Goal: Navigation & Orientation: Find specific page/section

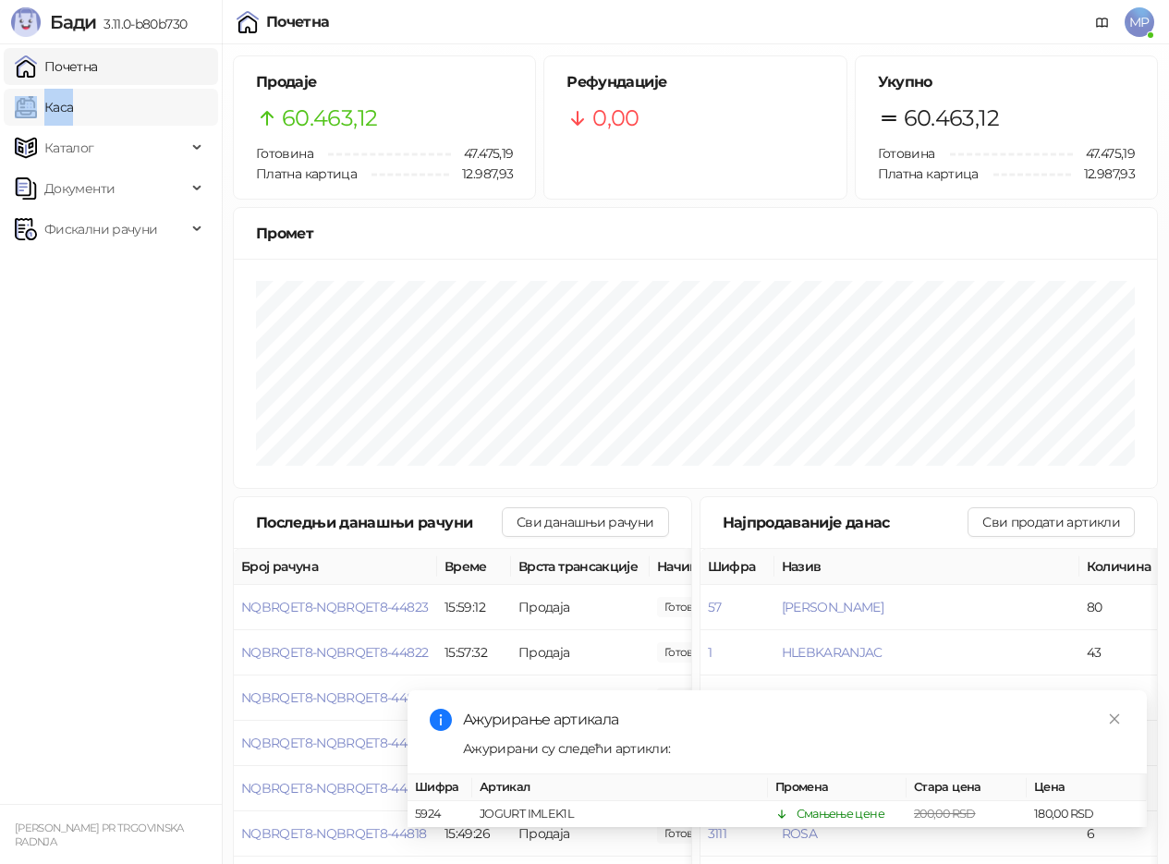
click at [73, 97] on link "Каса" at bounding box center [44, 107] width 58 height 37
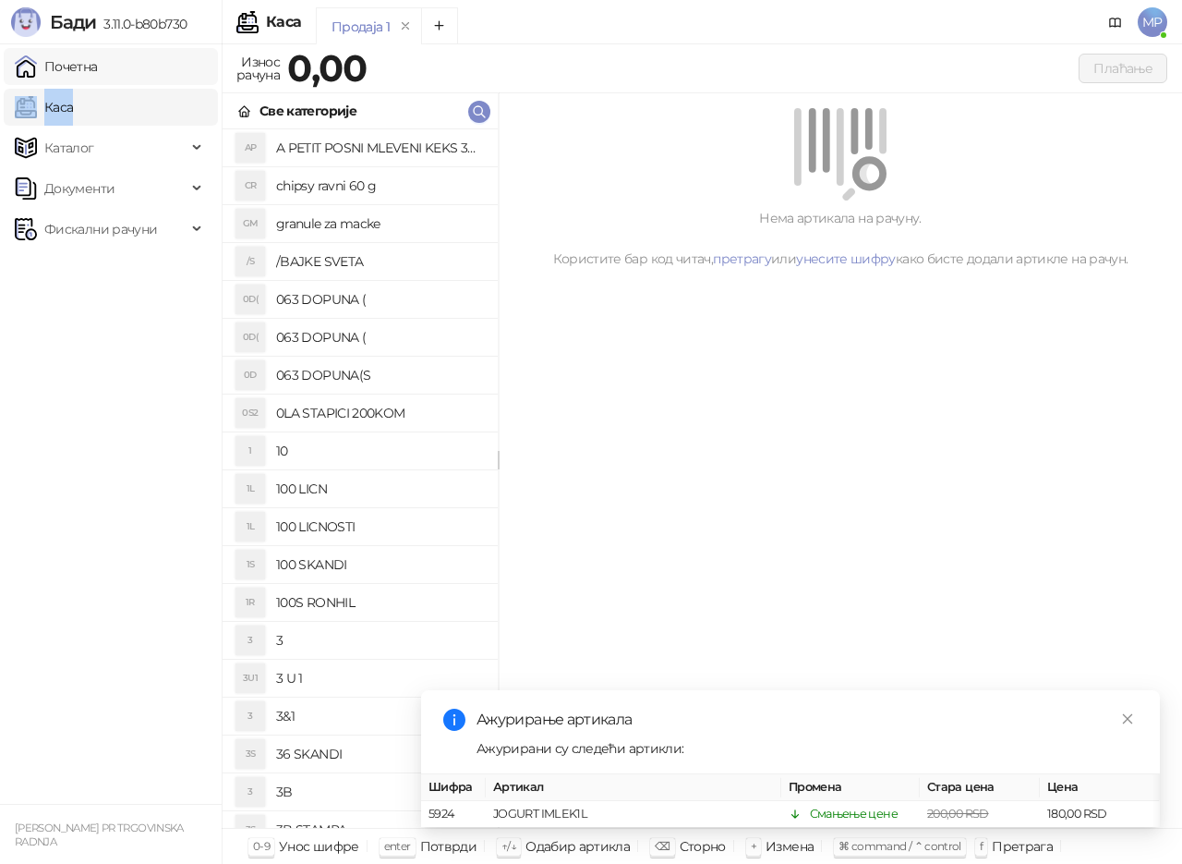
click at [98, 57] on link "Почетна" at bounding box center [56, 66] width 83 height 37
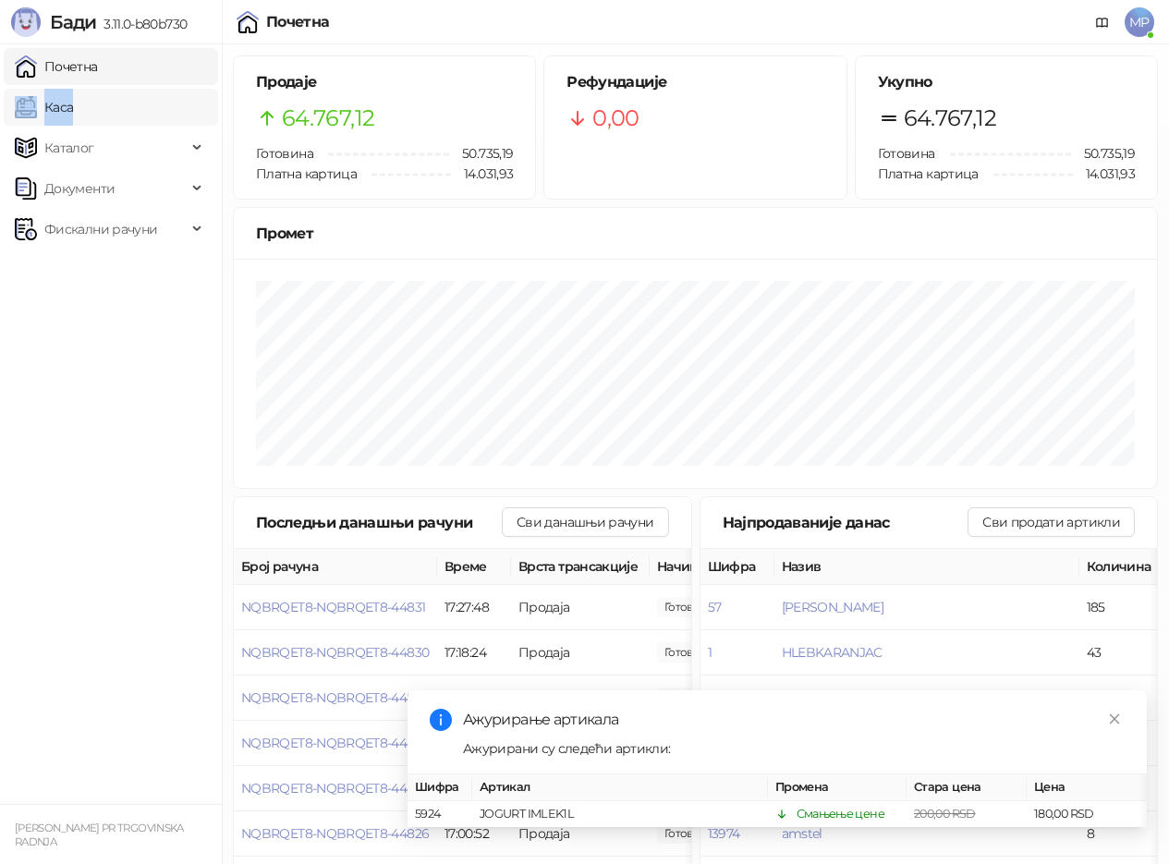
click at [73, 101] on link "Каса" at bounding box center [44, 107] width 58 height 37
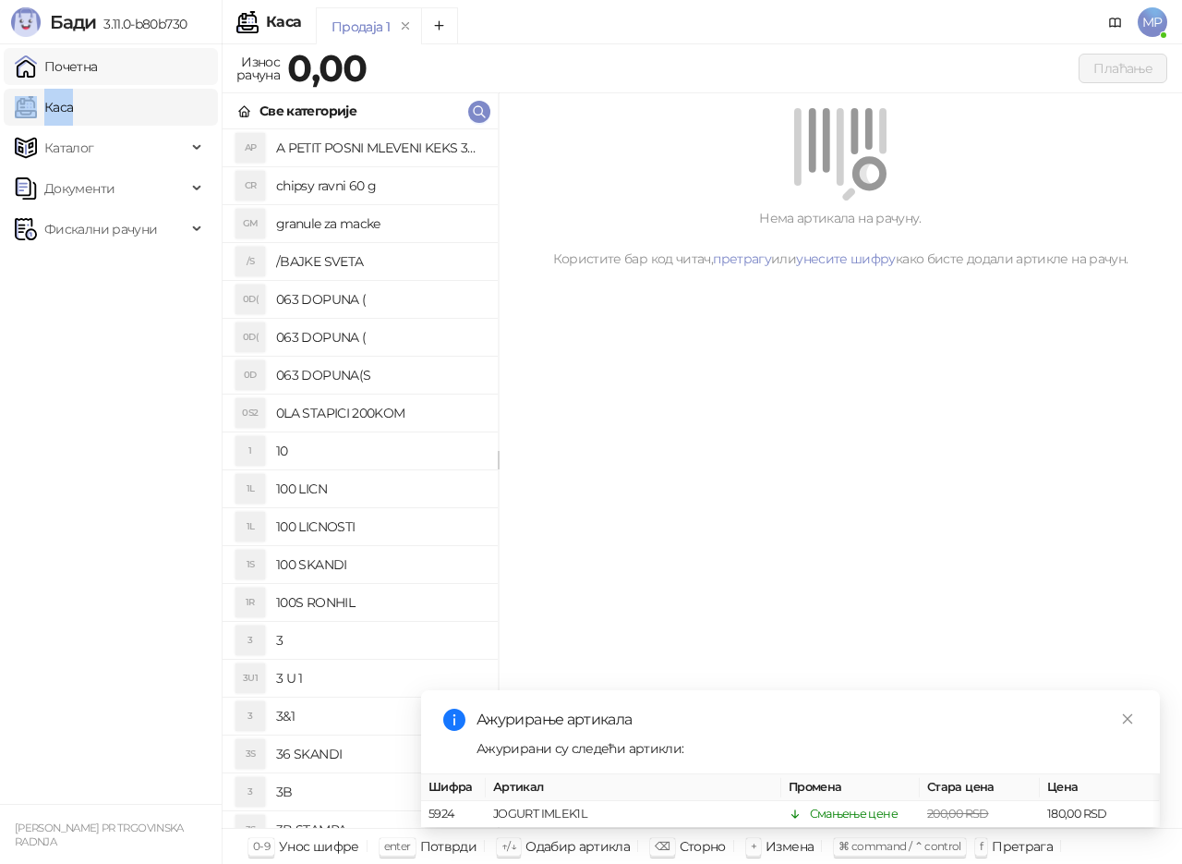
click at [98, 58] on link "Почетна" at bounding box center [56, 66] width 83 height 37
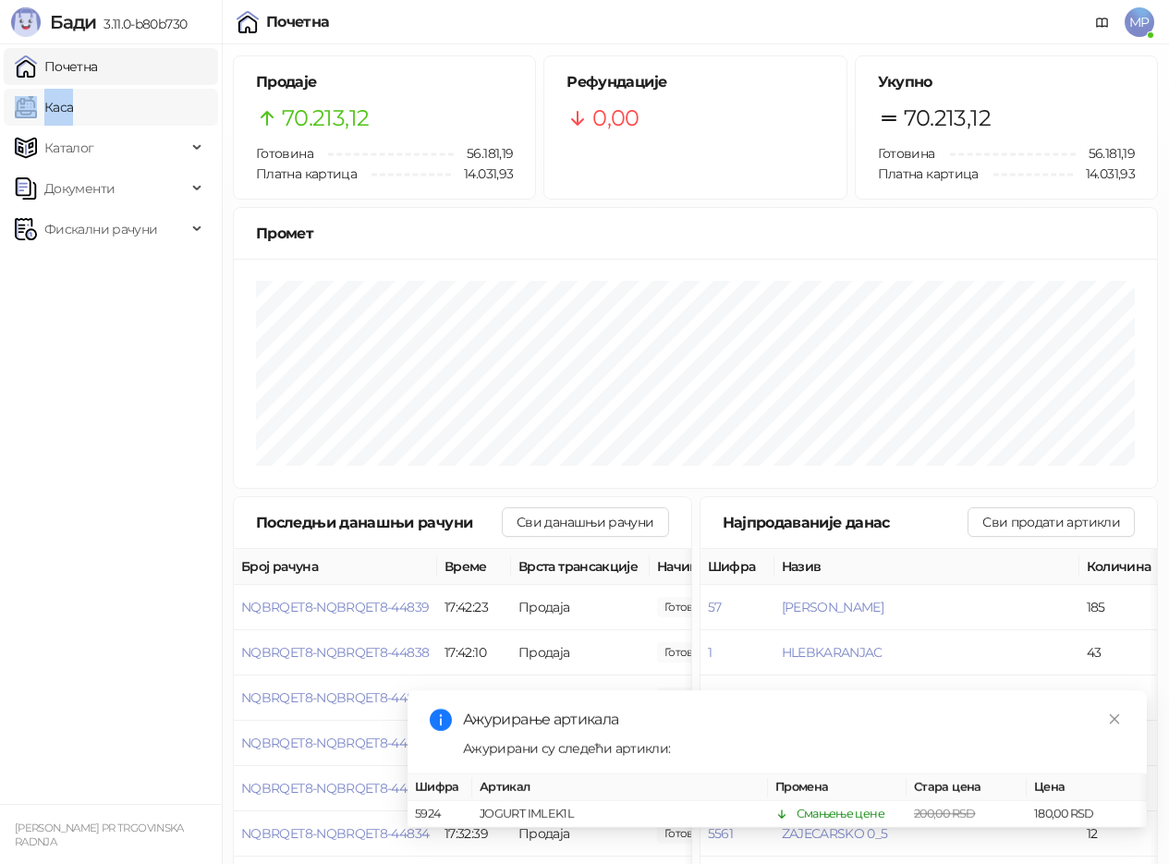
click at [73, 103] on link "Каса" at bounding box center [44, 107] width 58 height 37
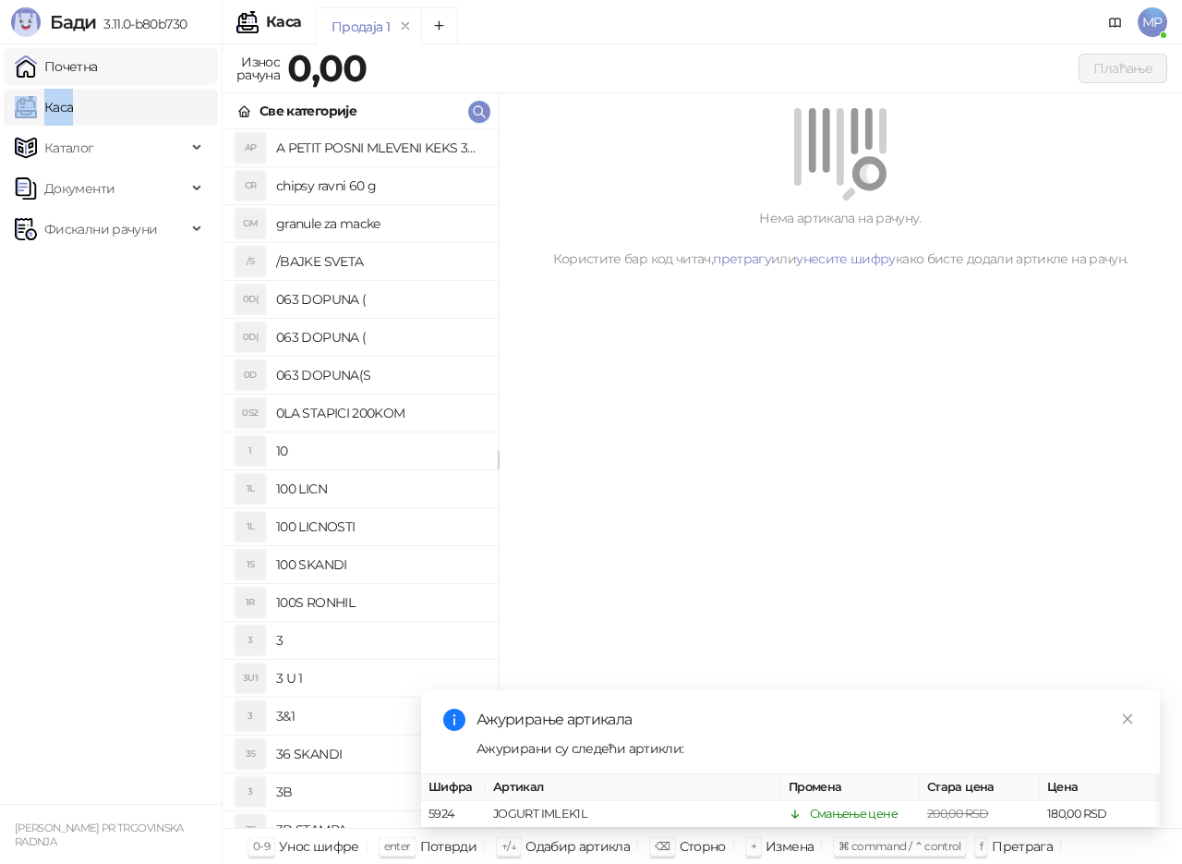
drag, startPoint x: 131, startPoint y: 65, endPoint x: 129, endPoint y: 76, distance: 11.2
click at [98, 67] on link "Почетна" at bounding box center [56, 66] width 83 height 37
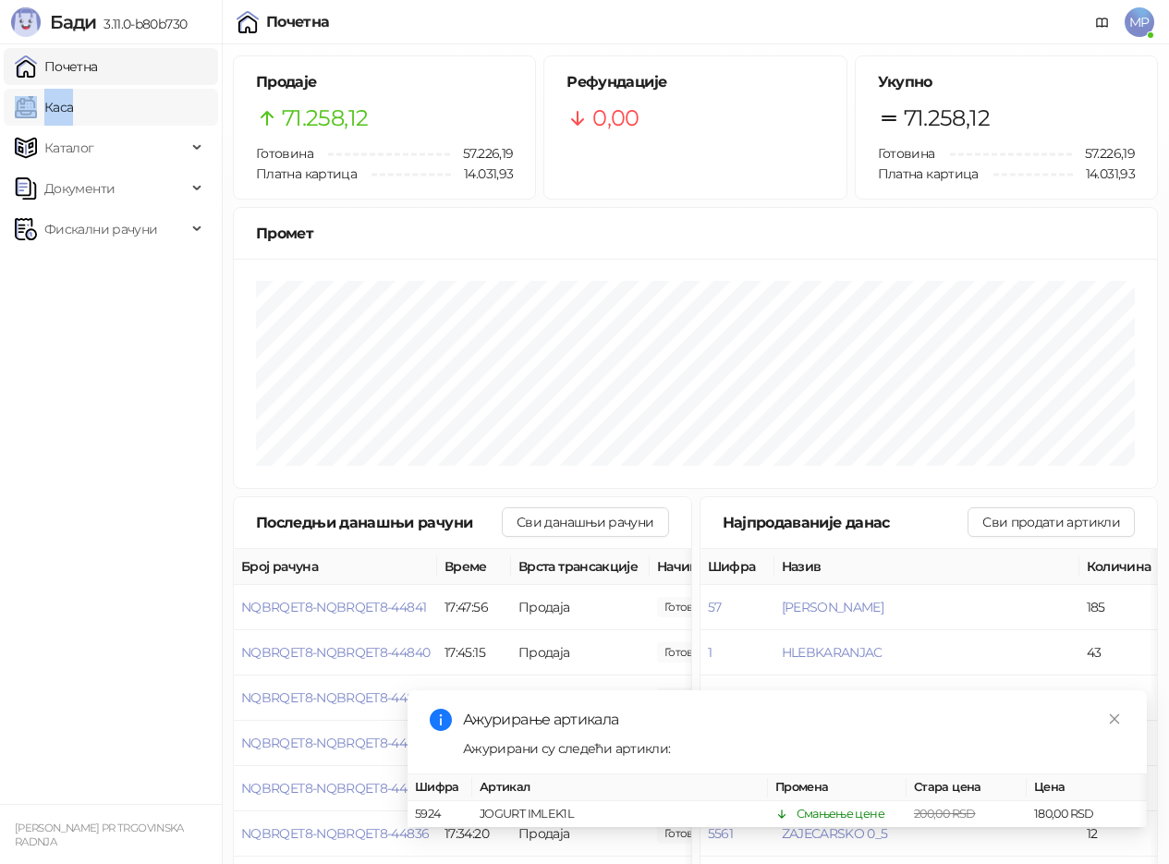
click at [73, 110] on link "Каса" at bounding box center [44, 107] width 58 height 37
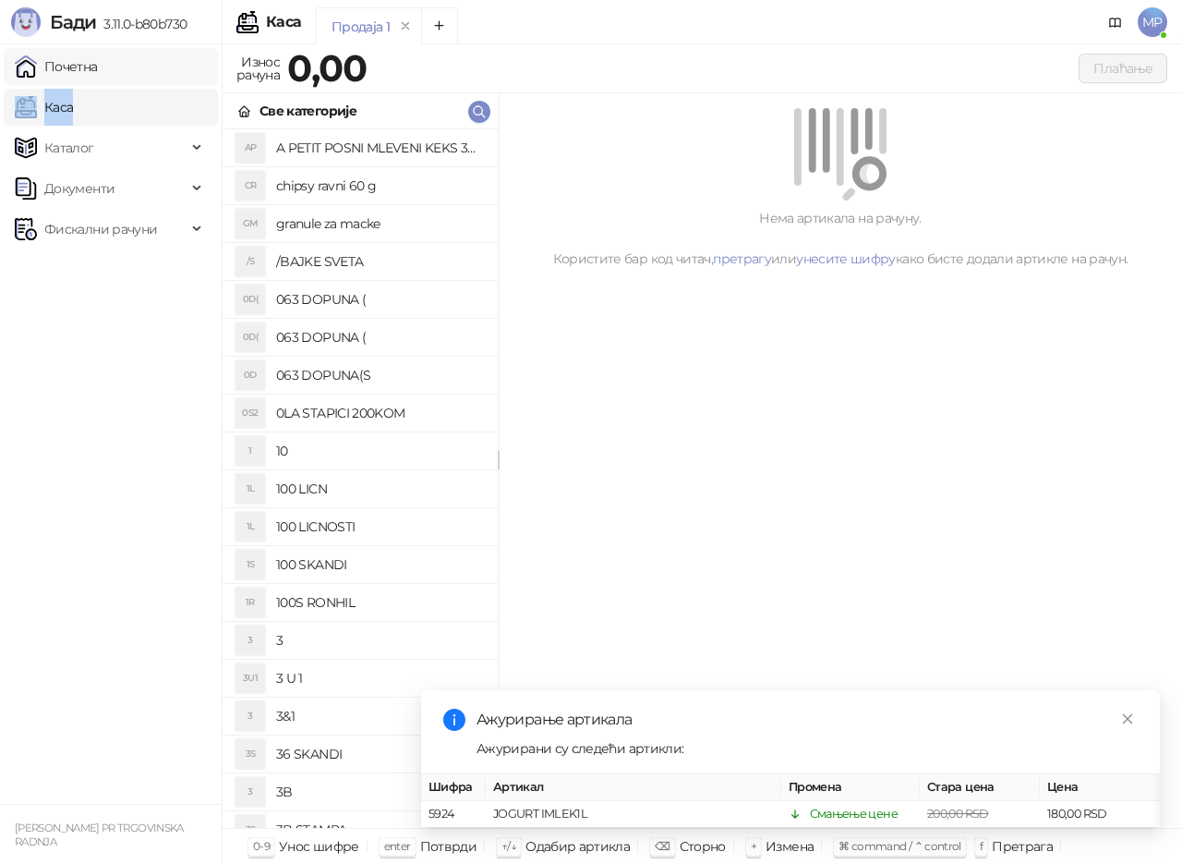
click at [98, 73] on link "Почетна" at bounding box center [56, 66] width 83 height 37
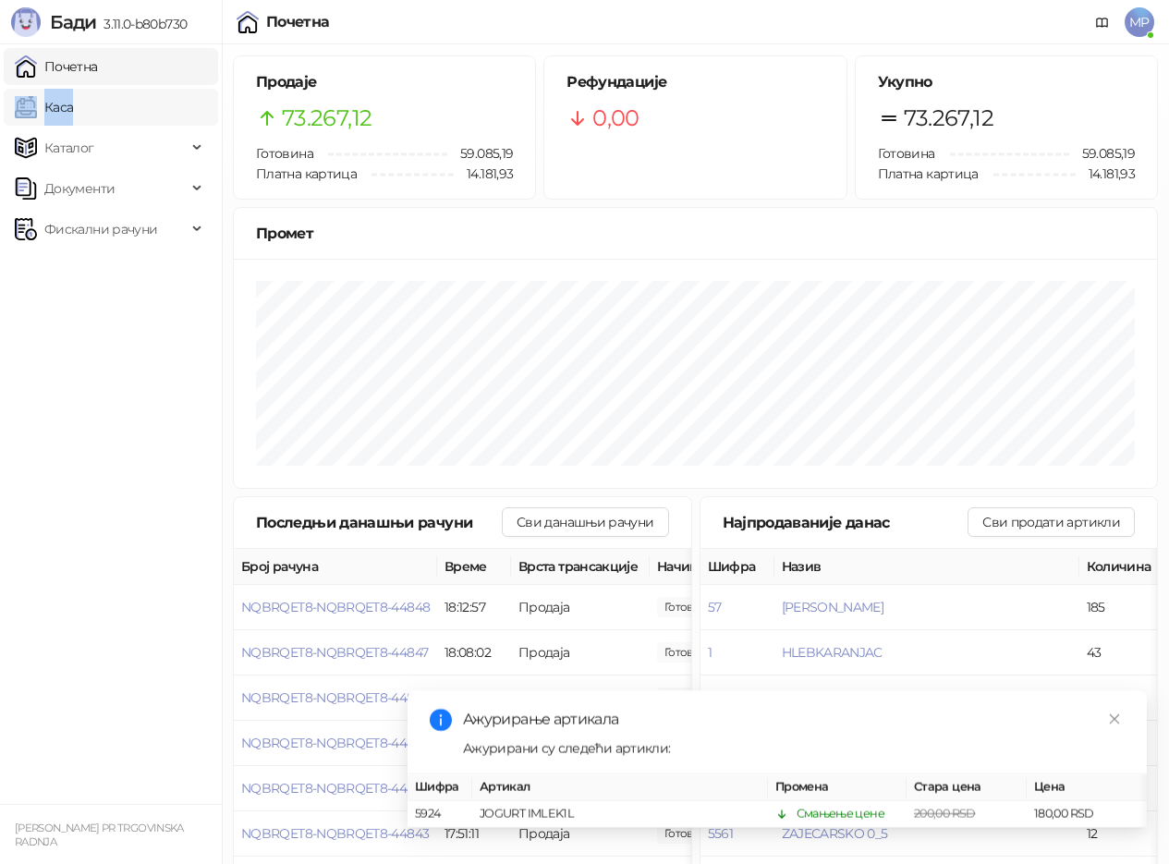
click at [73, 115] on link "Каса" at bounding box center [44, 107] width 58 height 37
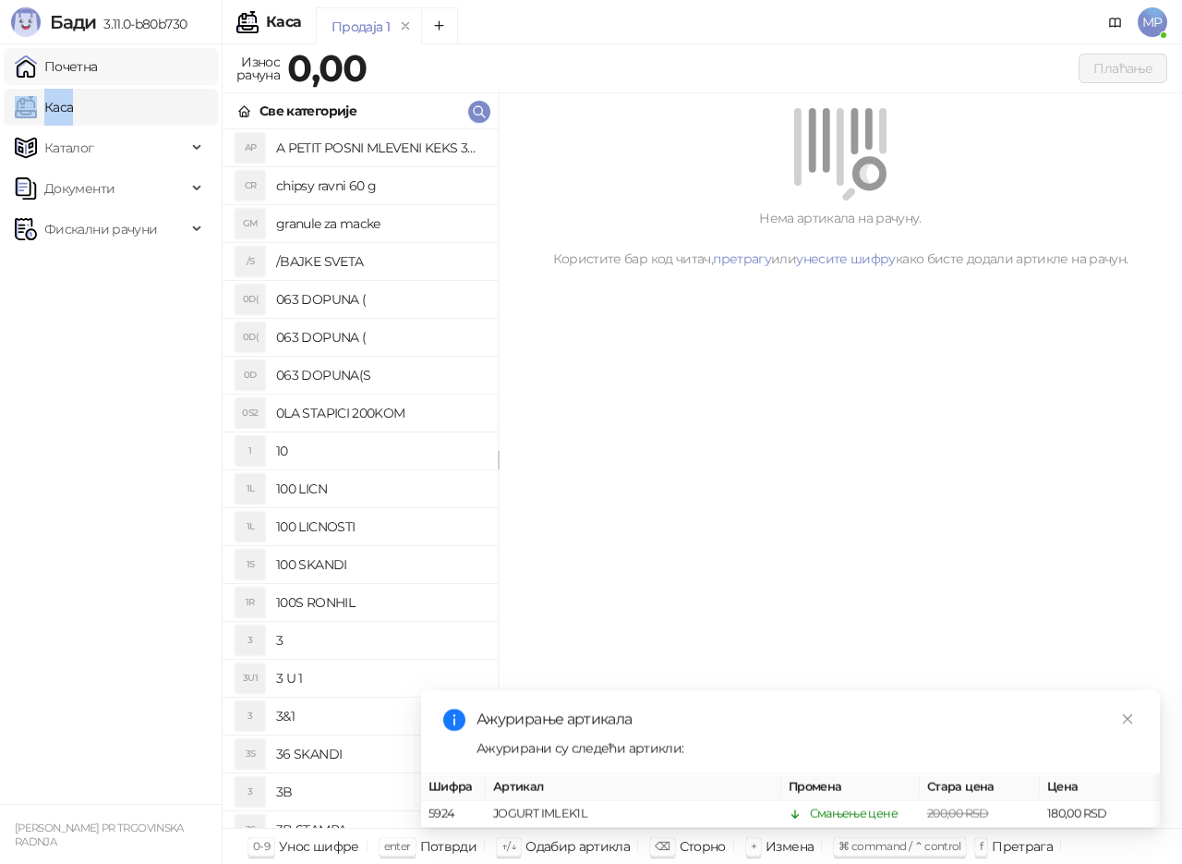
click at [98, 72] on link "Почетна" at bounding box center [56, 66] width 83 height 37
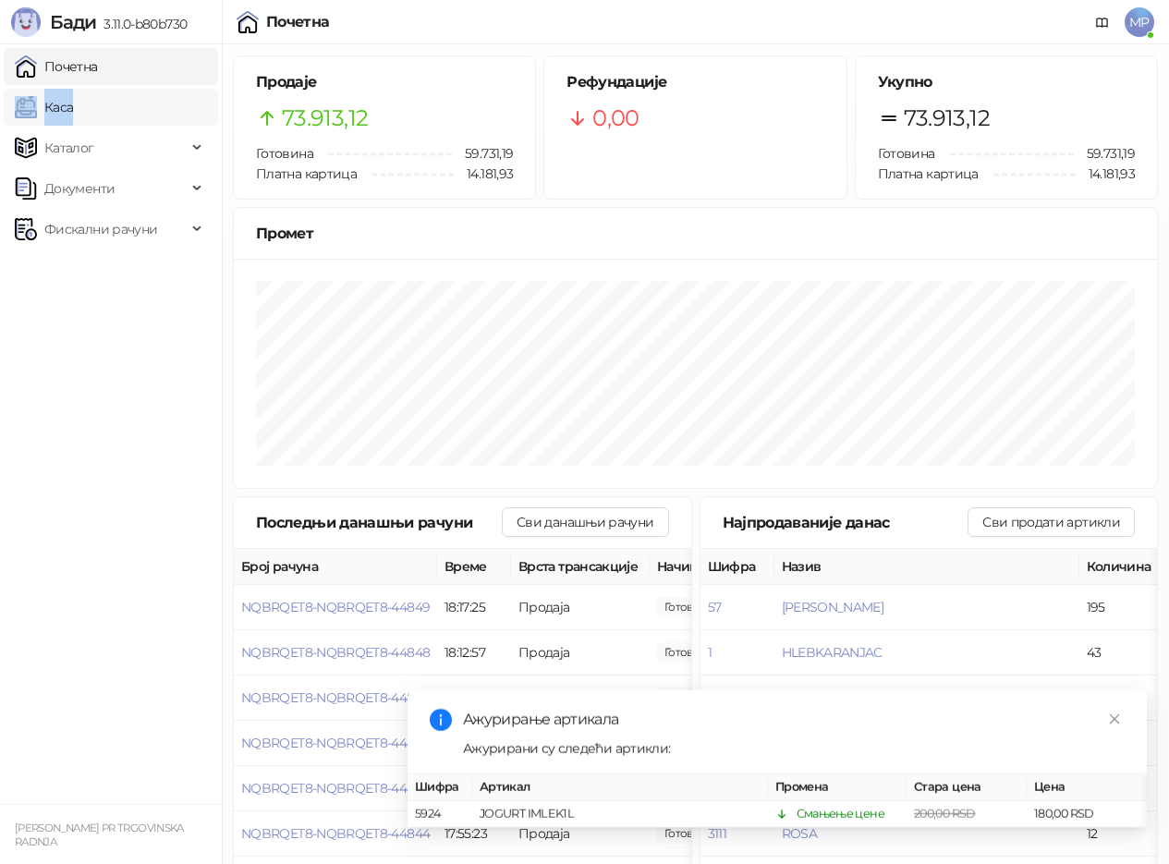
click at [73, 118] on link "Каса" at bounding box center [44, 107] width 58 height 37
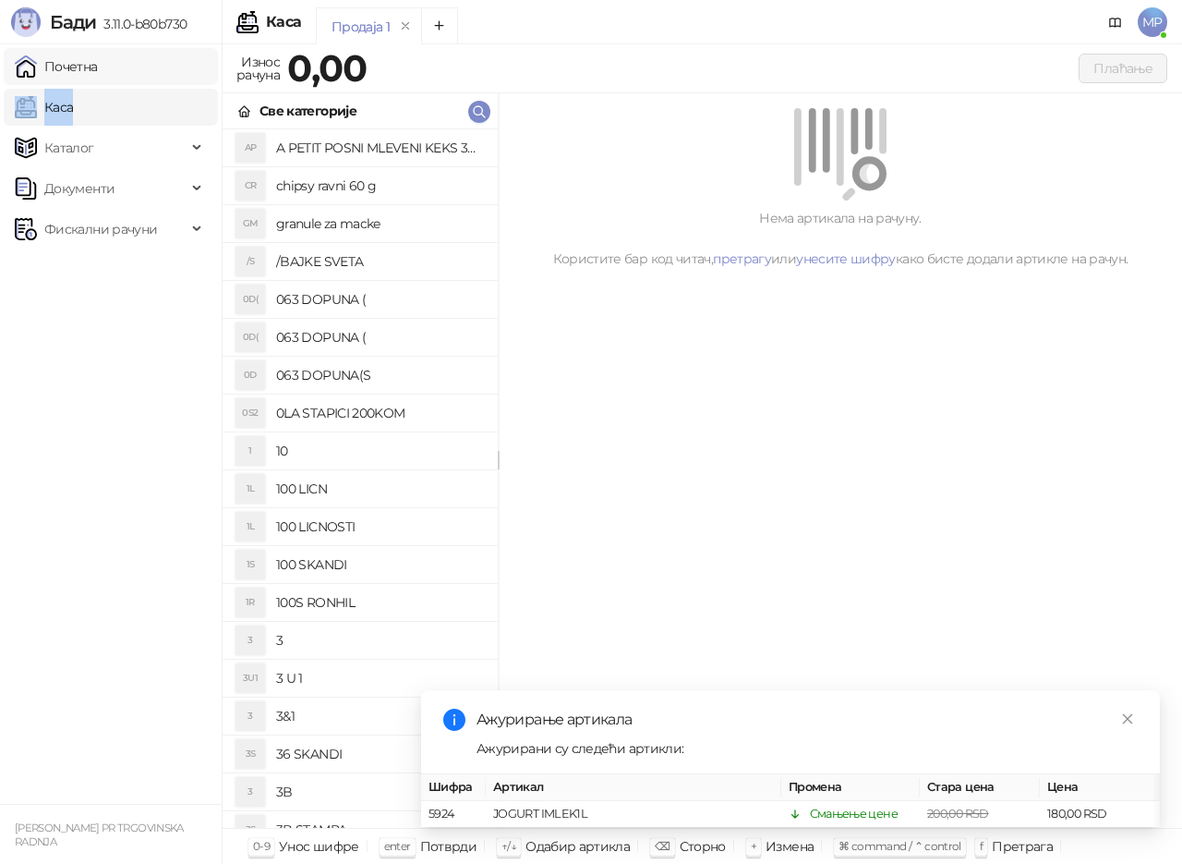
click at [85, 65] on link "Почетна" at bounding box center [56, 66] width 83 height 37
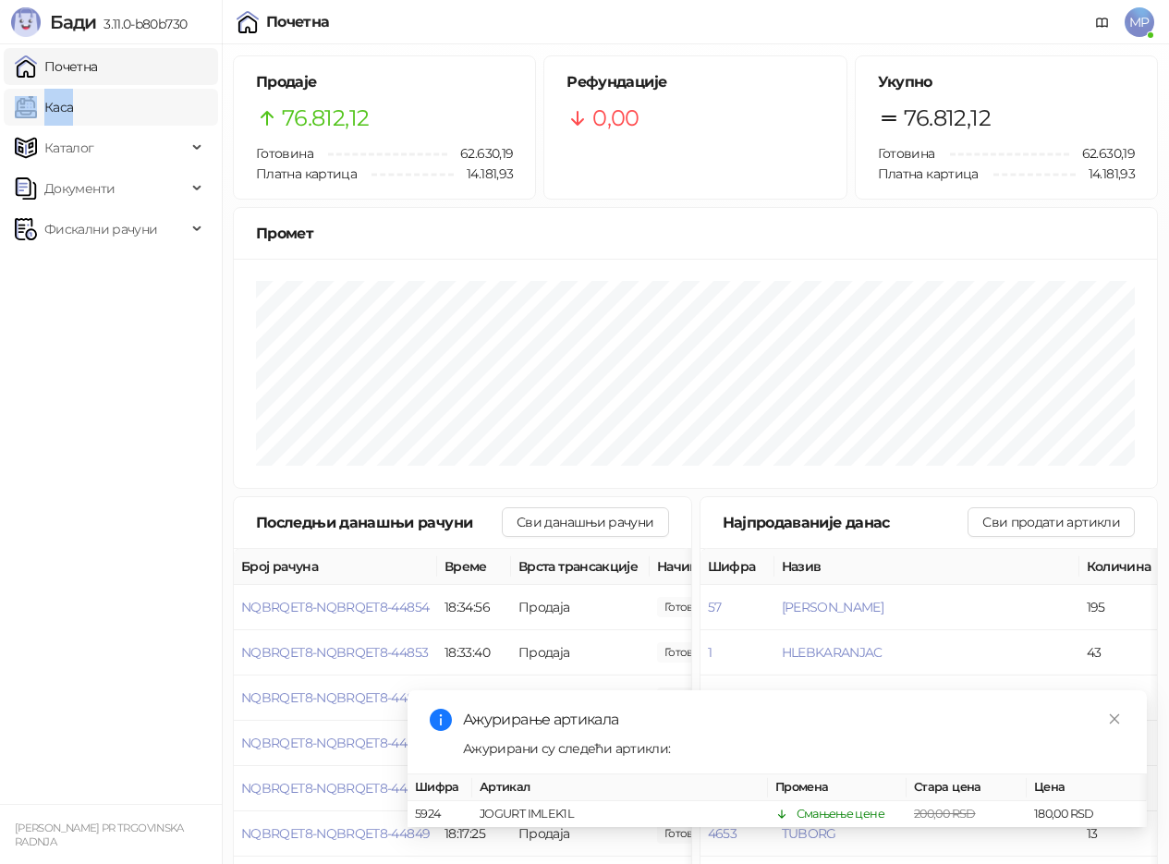
click at [73, 92] on link "Каса" at bounding box center [44, 107] width 58 height 37
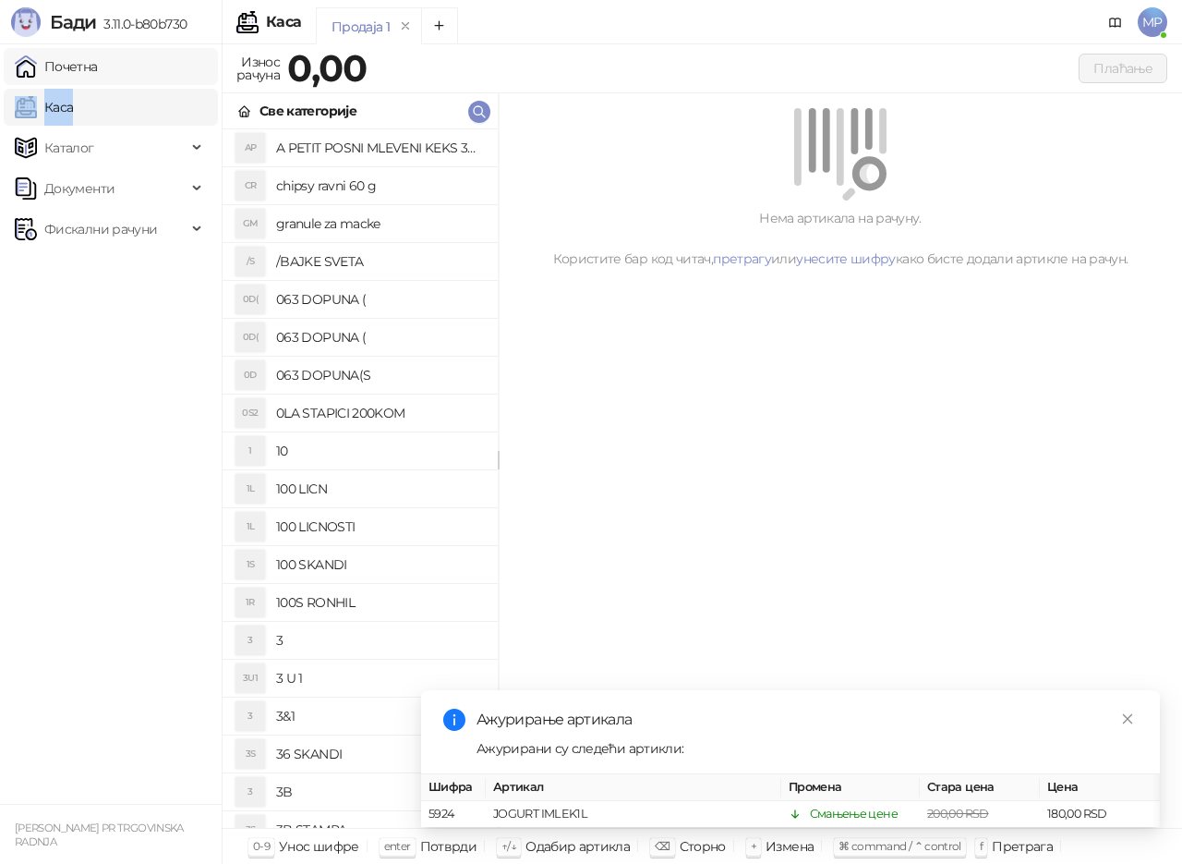
click at [98, 66] on link "Почетна" at bounding box center [56, 66] width 83 height 37
